Goal: Use online tool/utility

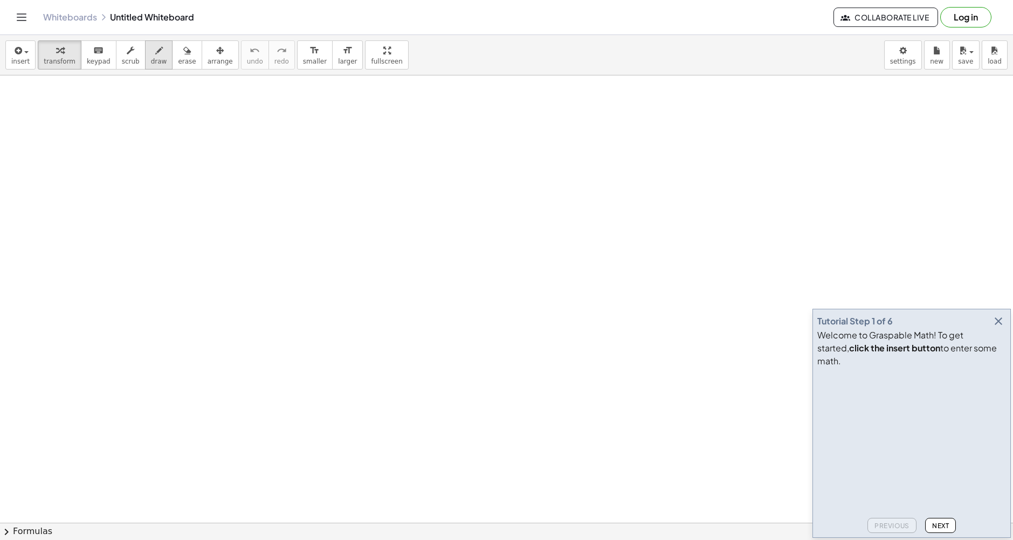
click at [151, 56] on div "button" at bounding box center [159, 50] width 16 height 13
drag, startPoint x: 211, startPoint y: 192, endPoint x: 208, endPoint y: 159, distance: 33.5
drag, startPoint x: 227, startPoint y: 184, endPoint x: 227, endPoint y: 164, distance: 19.4
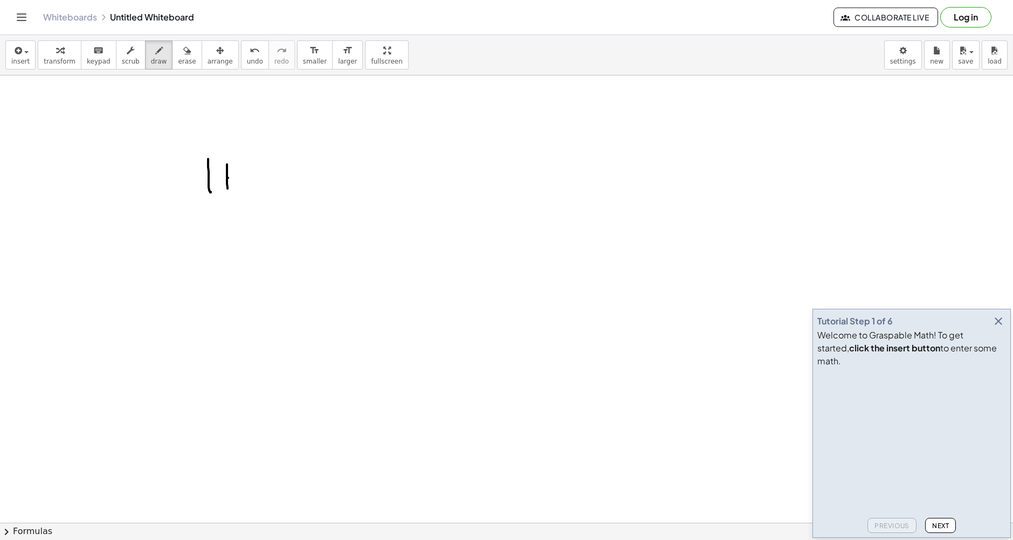
drag, startPoint x: 228, startPoint y: 178, endPoint x: 209, endPoint y: 177, distance: 18.9
drag, startPoint x: 249, startPoint y: 170, endPoint x: 268, endPoint y: 171, distance: 19.5
drag, startPoint x: 253, startPoint y: 191, endPoint x: 272, endPoint y: 194, distance: 19.1
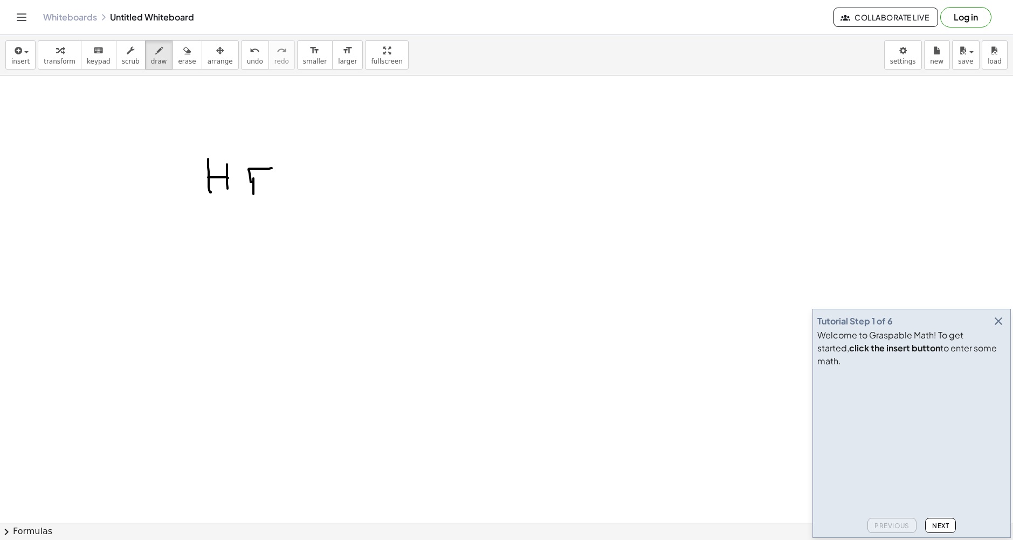
drag, startPoint x: 253, startPoint y: 183, endPoint x: 274, endPoint y: 181, distance: 20.6
drag, startPoint x: 293, startPoint y: 191, endPoint x: 309, endPoint y: 159, distance: 36.9
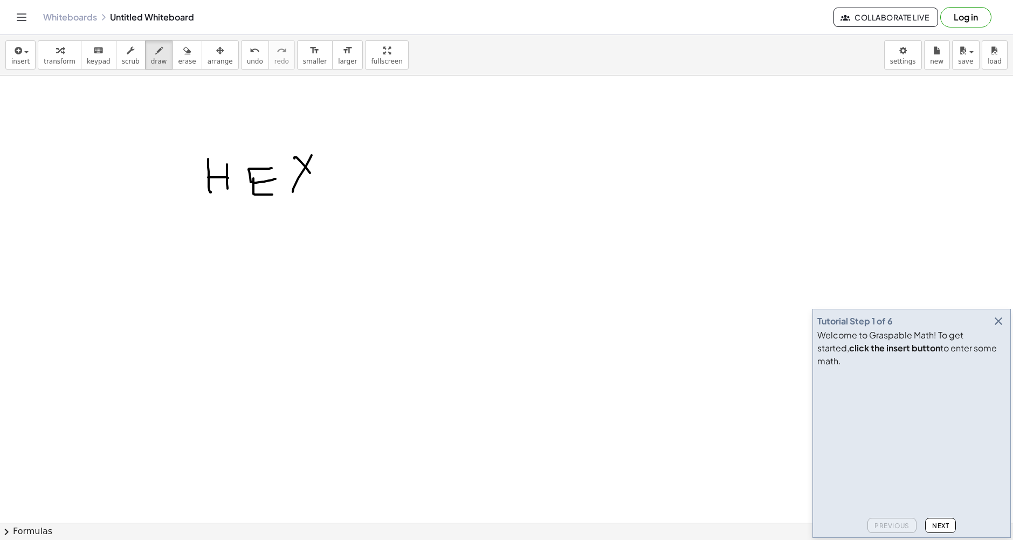
drag, startPoint x: 310, startPoint y: 173, endPoint x: 325, endPoint y: 195, distance: 26.0
drag, startPoint x: 236, startPoint y: 249, endPoint x: 240, endPoint y: 236, distance: 14.3
drag, startPoint x: 270, startPoint y: 254, endPoint x: 283, endPoint y: 229, distance: 28.5
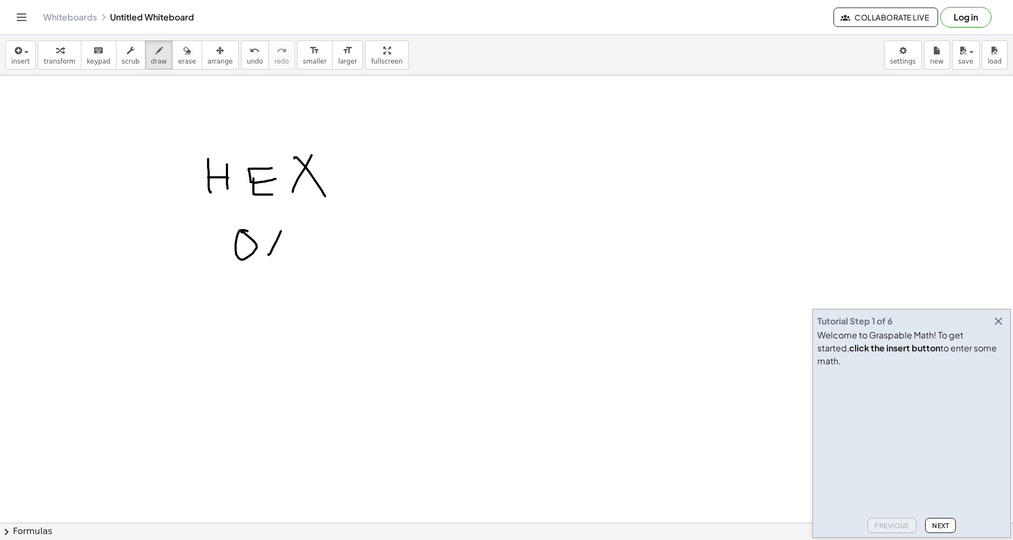
drag, startPoint x: 268, startPoint y: 230, endPoint x: 287, endPoint y: 251, distance: 28.3
drag, startPoint x: 248, startPoint y: 319, endPoint x: 246, endPoint y: 334, distance: 14.7
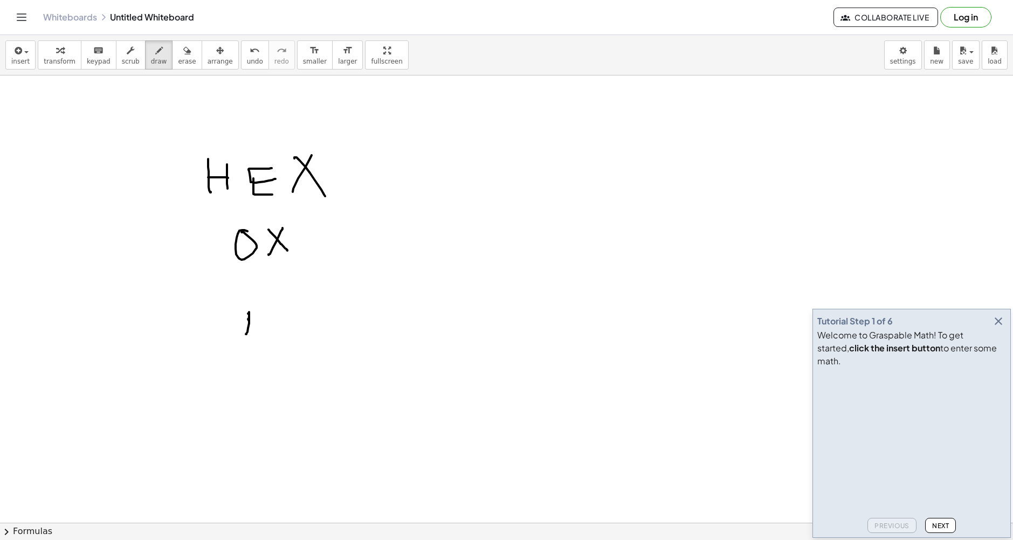
drag, startPoint x: 248, startPoint y: 314, endPoint x: 244, endPoint y: 321, distance: 8.4
drag, startPoint x: 265, startPoint y: 308, endPoint x: 263, endPoint y: 328, distance: 20.1
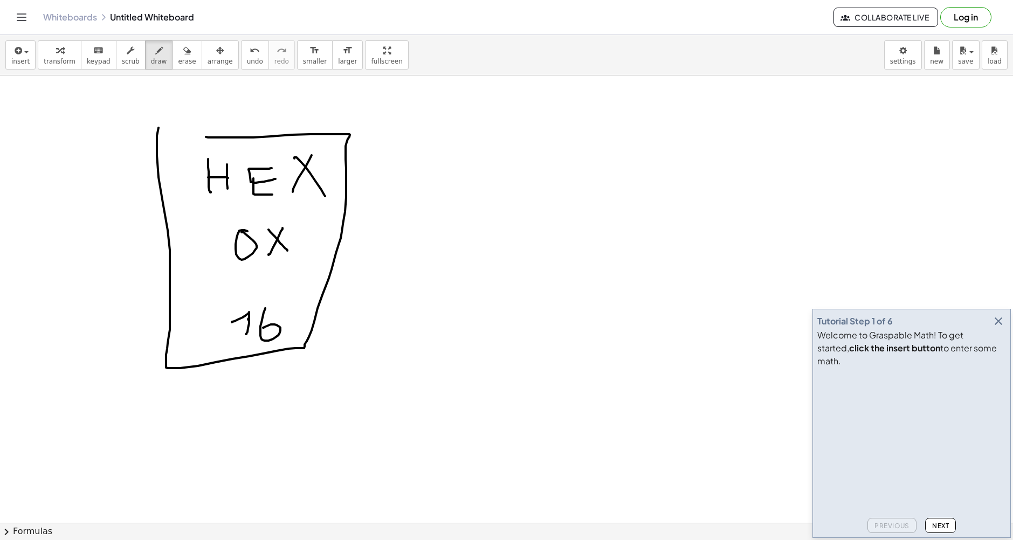
drag, startPoint x: 159, startPoint y: 128, endPoint x: 206, endPoint y: 137, distance: 48.3
drag, startPoint x: 465, startPoint y: 223, endPoint x: 418, endPoint y: 223, distance: 46.9
drag, startPoint x: 423, startPoint y: 206, endPoint x: 447, endPoint y: 239, distance: 41.3
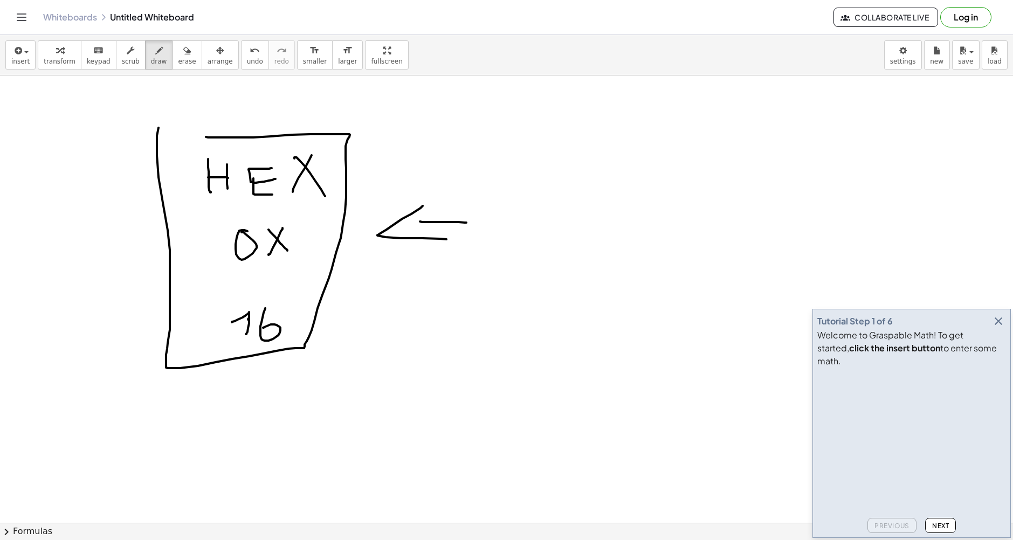
drag, startPoint x: 191, startPoint y: 338, endPoint x: 194, endPoint y: 314, distance: 24.4
drag, startPoint x: 203, startPoint y: 323, endPoint x: 203, endPoint y: 303, distance: 20.0
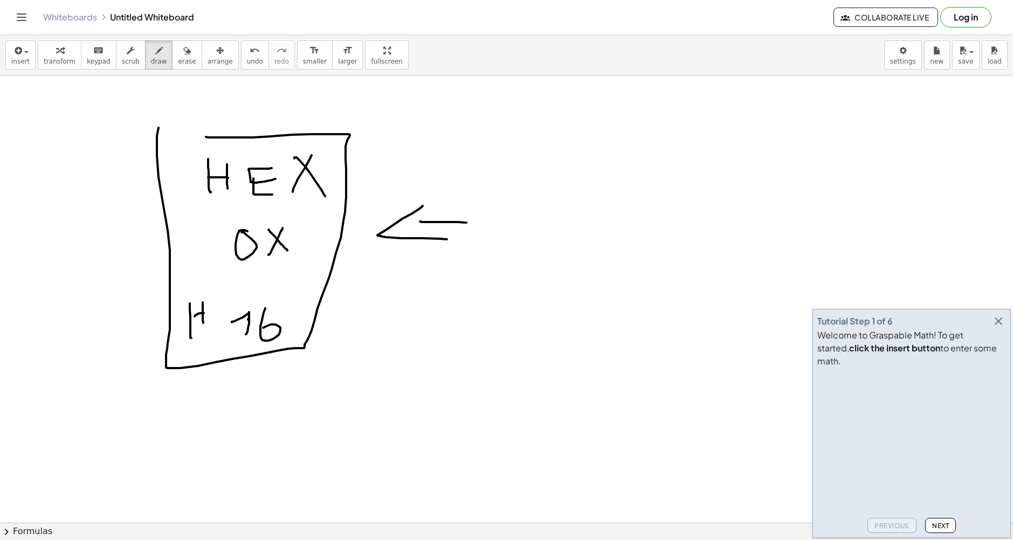
drag, startPoint x: 201, startPoint y: 313, endPoint x: 195, endPoint y: 316, distance: 6.8
